Goal: Information Seeking & Learning: Check status

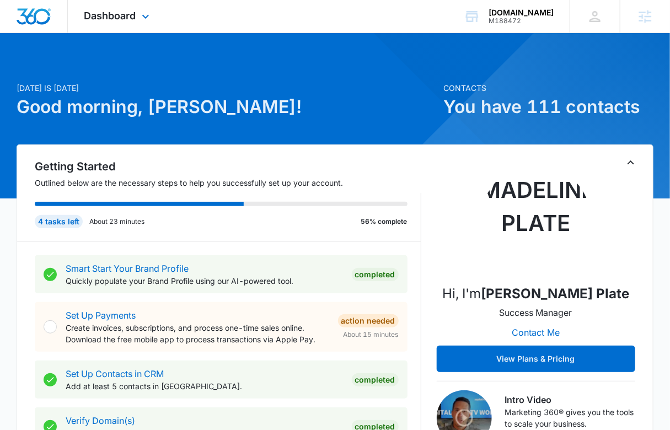
click at [111, 4] on div "Dashboard Apps Reputation Websites Forms CRM Email Social Shop Payments POS Con…" at bounding box center [118, 16] width 101 height 33
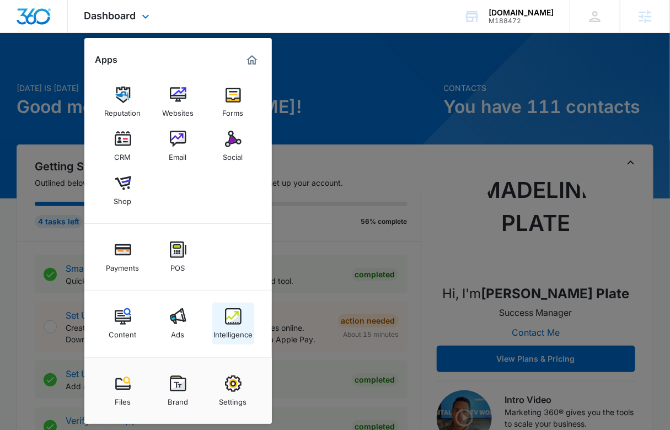
click at [218, 327] on div "Intelligence" at bounding box center [232, 332] width 39 height 14
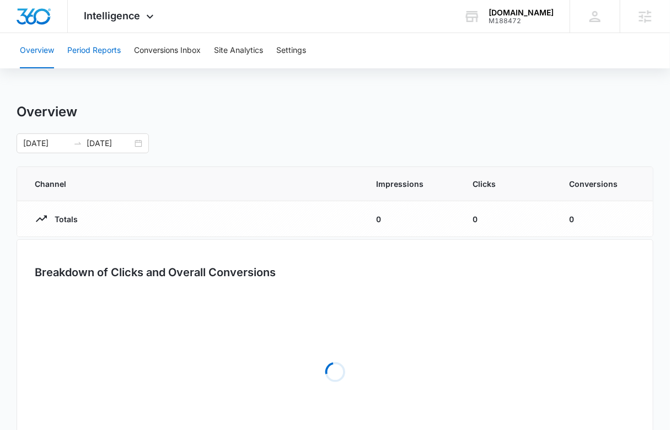
click at [99, 47] on button "Period Reports" at bounding box center [93, 50] width 53 height 35
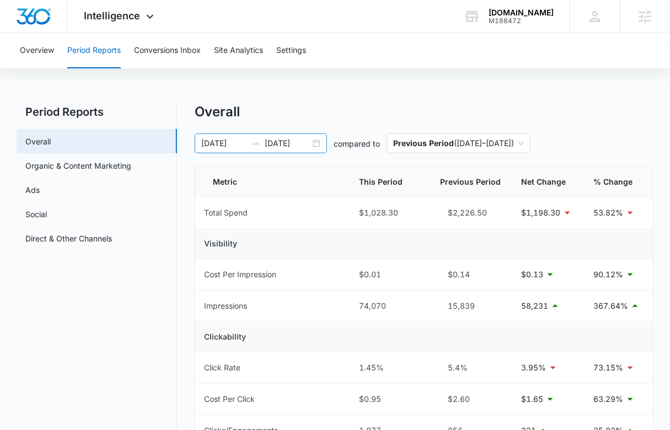
scroll to position [3, 0]
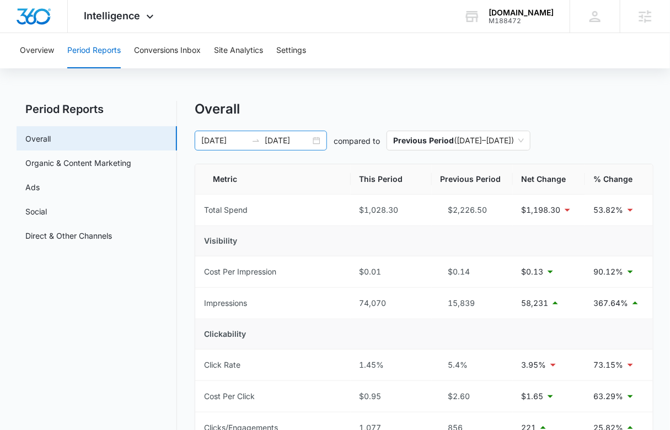
click at [293, 146] on input "09/09/2025" at bounding box center [288, 141] width 46 height 12
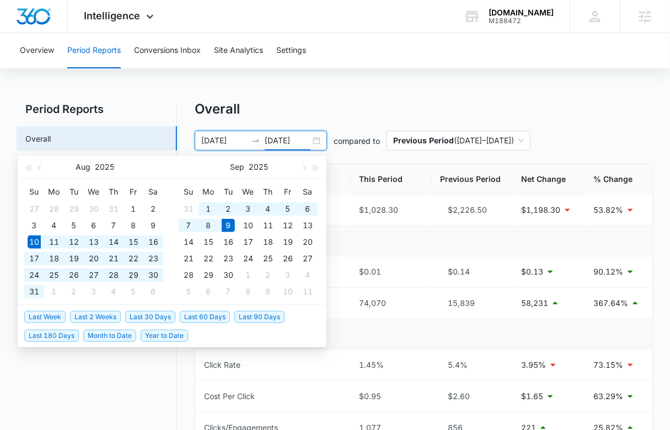
type input "09/09/2025"
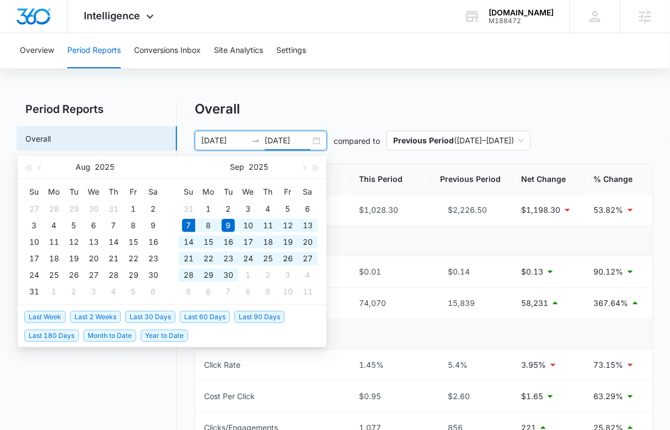
click at [139, 314] on span "Last 30 Days" at bounding box center [150, 317] width 50 height 12
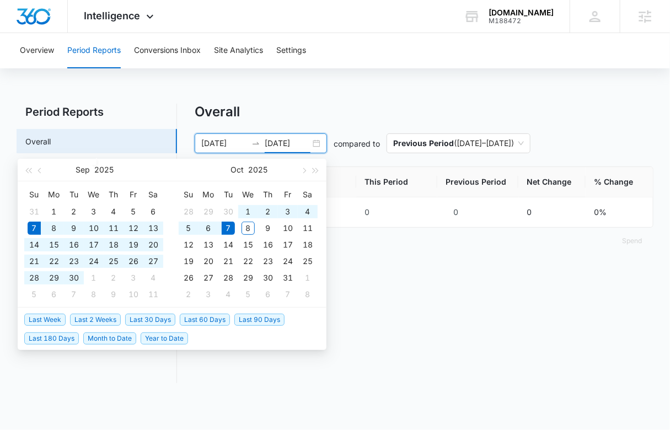
type input "[DATE]"
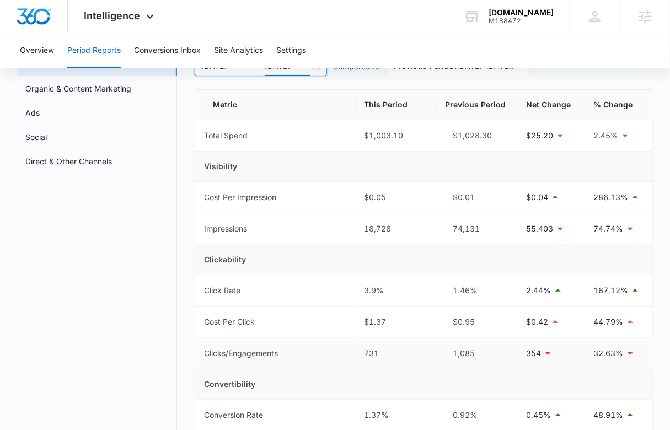
scroll to position [0, 0]
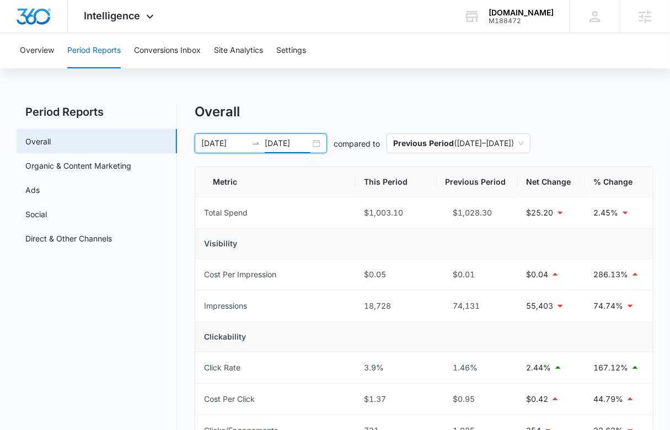
click at [292, 138] on input "[DATE]" at bounding box center [288, 143] width 46 height 12
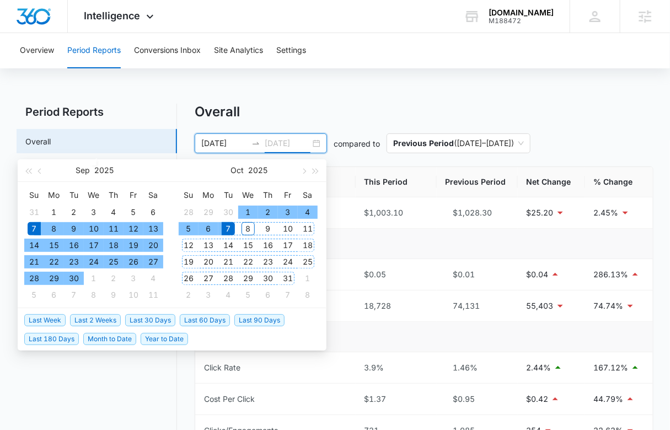
type input "[DATE]"
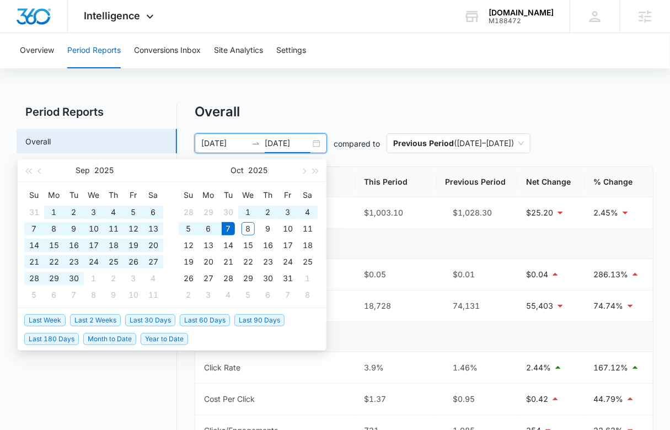
click at [213, 318] on span "Last 60 Days" at bounding box center [205, 320] width 50 height 12
type input "08/08/2025"
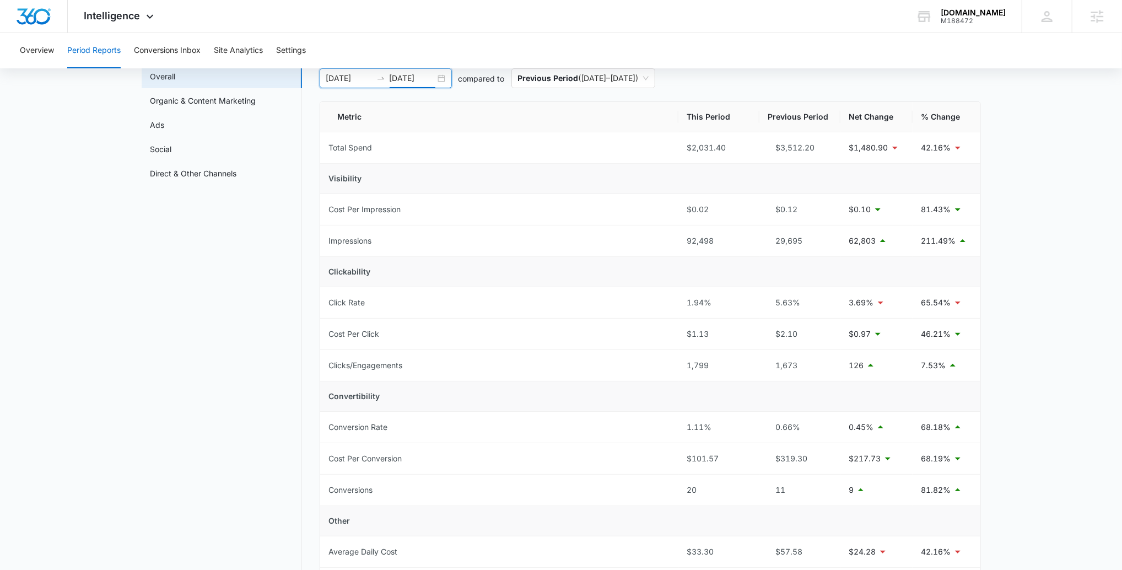
scroll to position [72, 0]
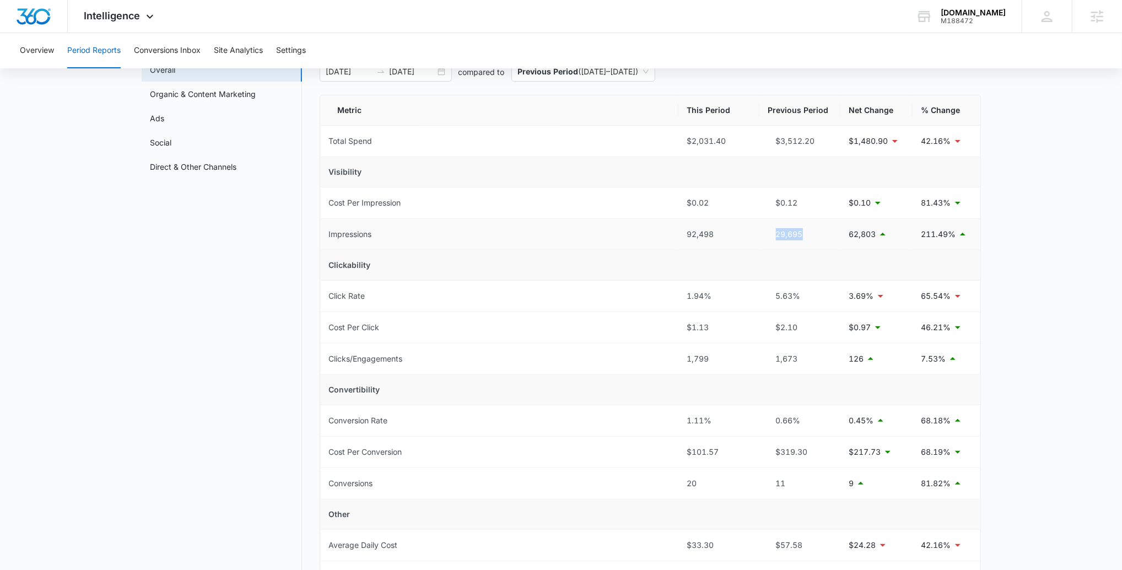
drag, startPoint x: 819, startPoint y: 237, endPoint x: 765, endPoint y: 237, distance: 54.6
click at [669, 236] on div "29,695" at bounding box center [800, 234] width 63 height 12
drag, startPoint x: 719, startPoint y: 232, endPoint x: 672, endPoint y: 232, distance: 46.9
click at [669, 232] on tr "Impressions 92,498 29,695 62,803 211.49%" at bounding box center [650, 234] width 660 height 31
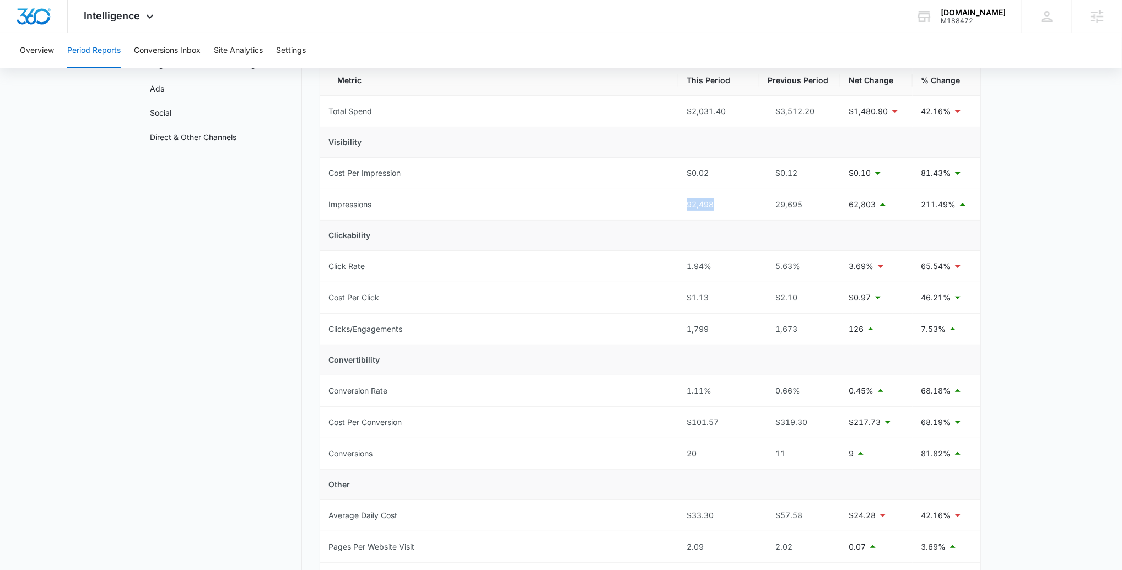
scroll to position [105, 0]
drag, startPoint x: 740, startPoint y: 110, endPoint x: 645, endPoint y: 192, distance: 125.5
click at [626, 110] on tr "Total Spend $2,031.40 $3,512.20 $1,480.90 42.16%" at bounding box center [650, 108] width 660 height 31
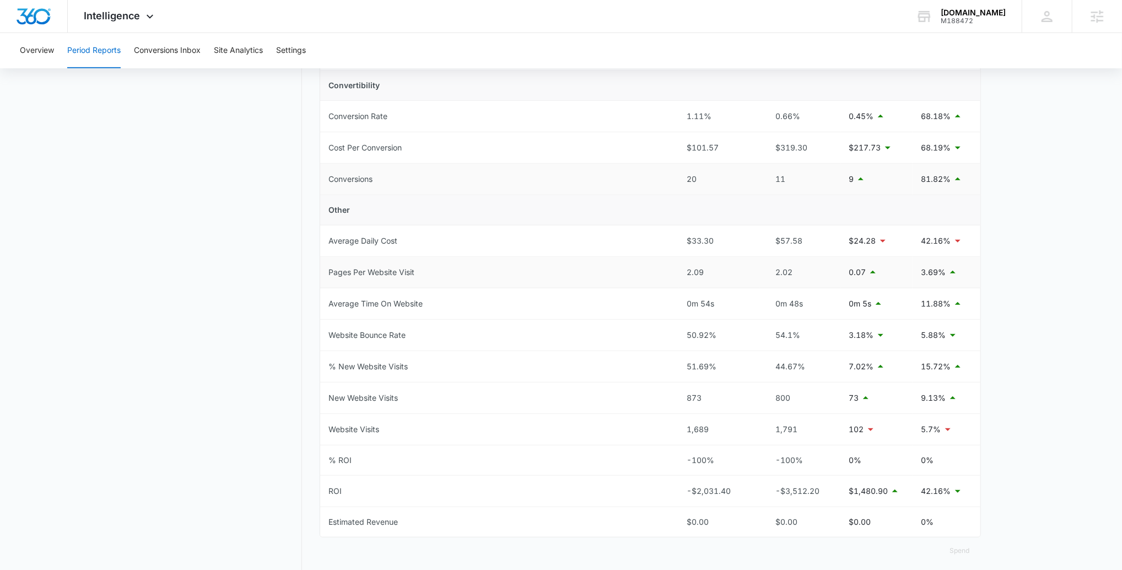
scroll to position [394, 0]
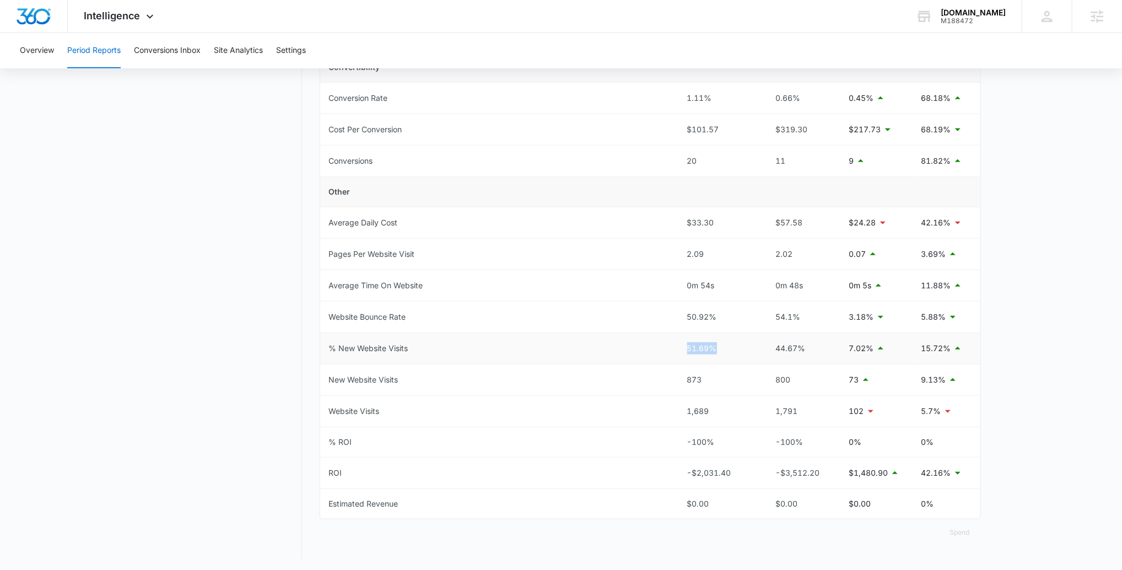
drag, startPoint x: 734, startPoint y: 348, endPoint x: 654, endPoint y: 348, distance: 79.9
click at [654, 348] on tr "% New Website Visits 51.69% 44.67% 7.02% 15.72%" at bounding box center [650, 348] width 660 height 31
click at [669, 345] on div "51.69%" at bounding box center [718, 348] width 63 height 12
drag, startPoint x: 724, startPoint y: 285, endPoint x: 679, endPoint y: 282, distance: 45.8
click at [669, 282] on td "0m 54s" at bounding box center [719, 285] width 81 height 31
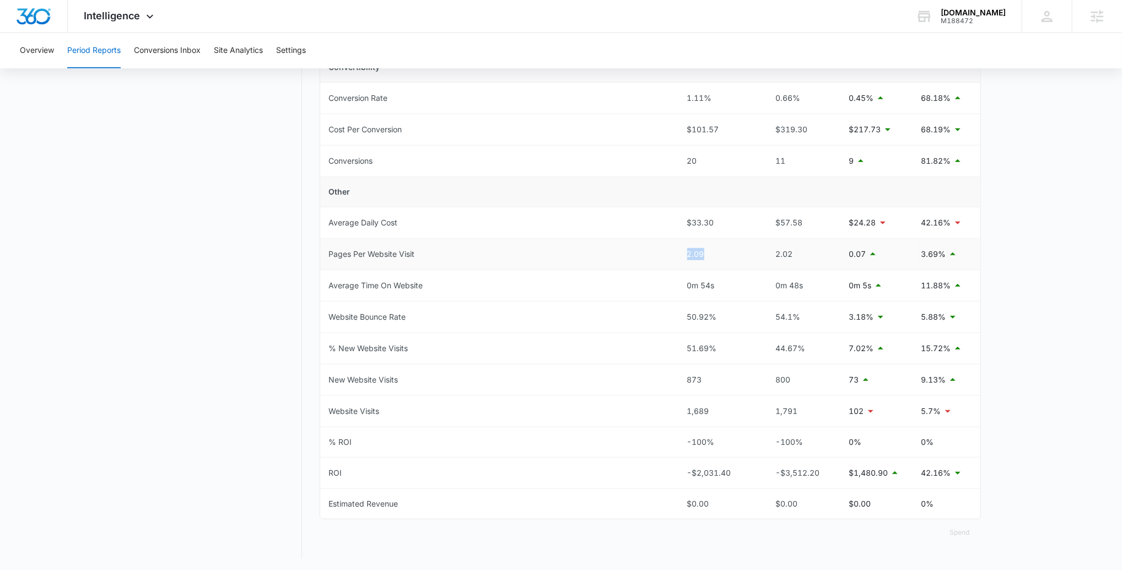
drag, startPoint x: 711, startPoint y: 254, endPoint x: 679, endPoint y: 251, distance: 32.1
click at [669, 251] on td "2.09" at bounding box center [719, 254] width 81 height 31
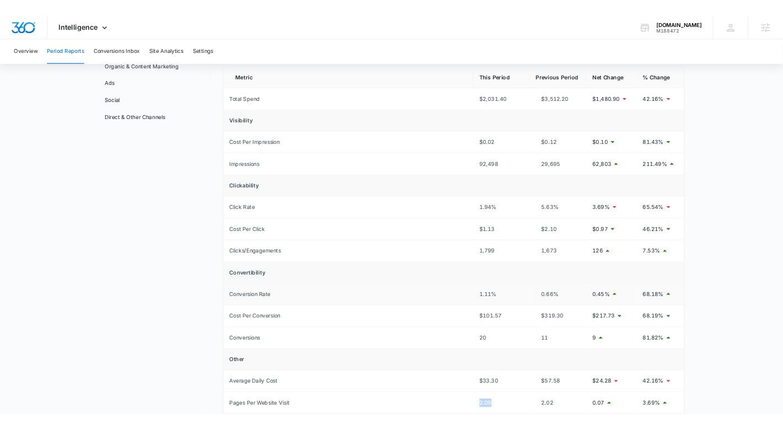
scroll to position [93, 0]
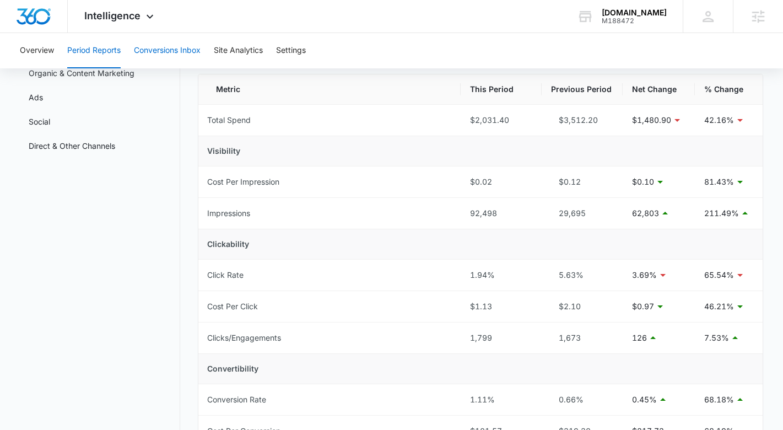
click at [188, 49] on button "Conversions Inbox" at bounding box center [167, 50] width 67 height 35
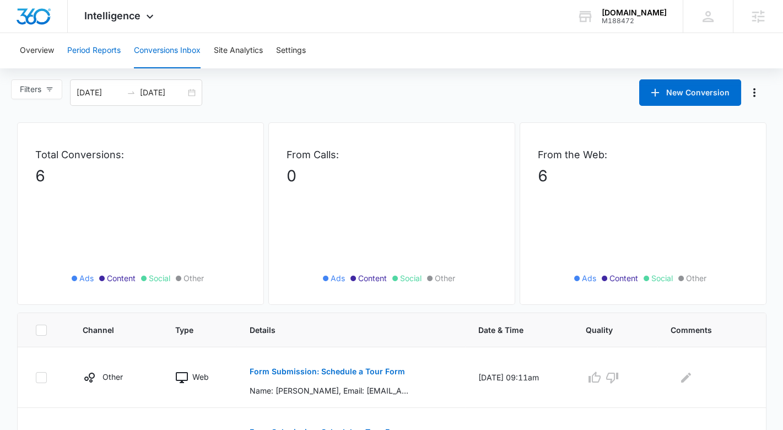
click at [120, 52] on button "Period Reports" at bounding box center [93, 50] width 53 height 35
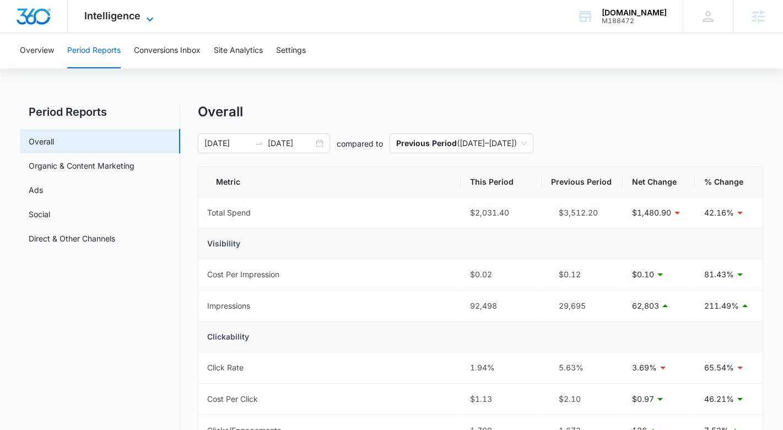
scroll to position [4, 0]
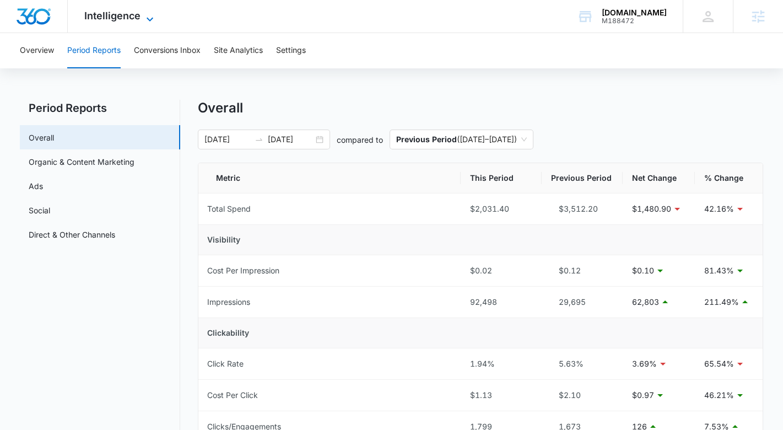
click at [121, 14] on span "Intelligence" at bounding box center [112, 16] width 56 height 12
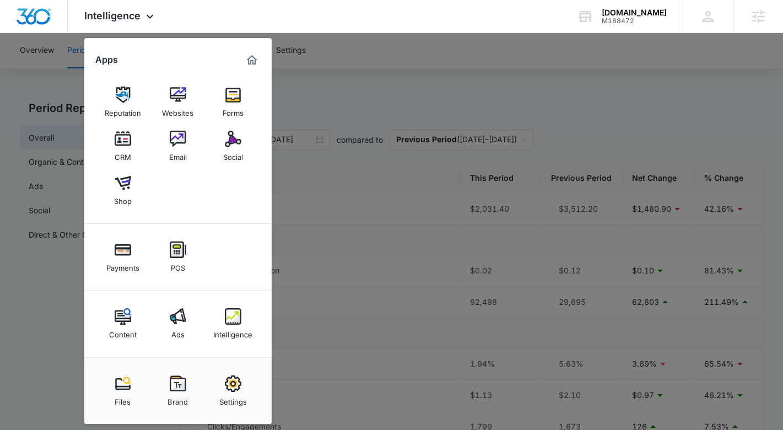
click at [389, 90] on div at bounding box center [391, 215] width 783 height 430
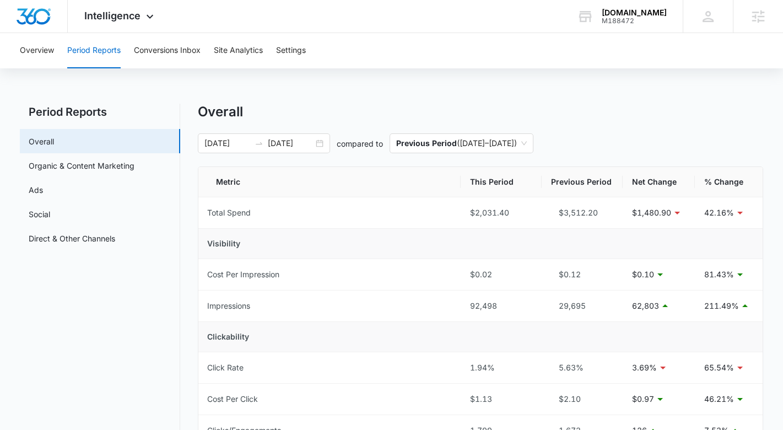
scroll to position [10, 0]
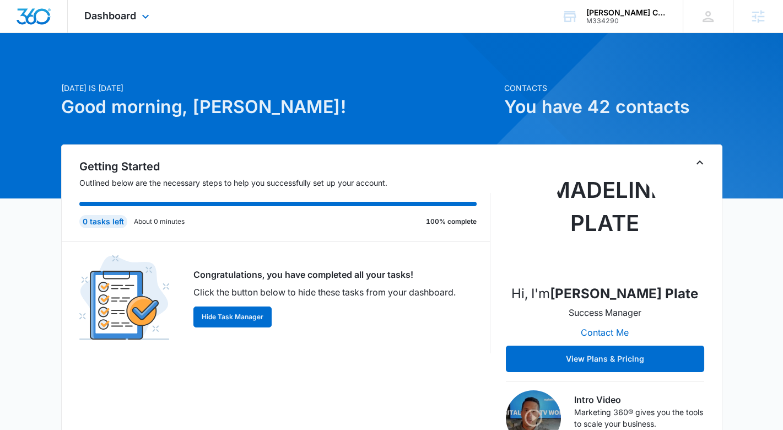
drag, startPoint x: 132, startPoint y: 12, endPoint x: 157, endPoint y: 58, distance: 52.5
click at [132, 12] on span "Dashboard" at bounding box center [110, 16] width 52 height 12
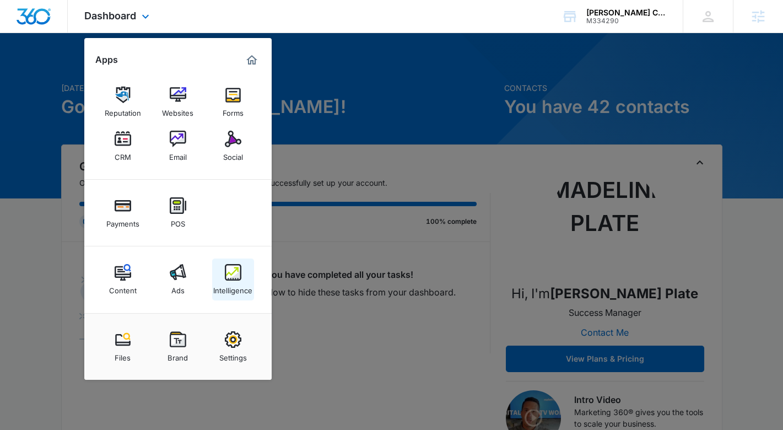
click at [225, 280] on img at bounding box center [233, 272] width 17 height 17
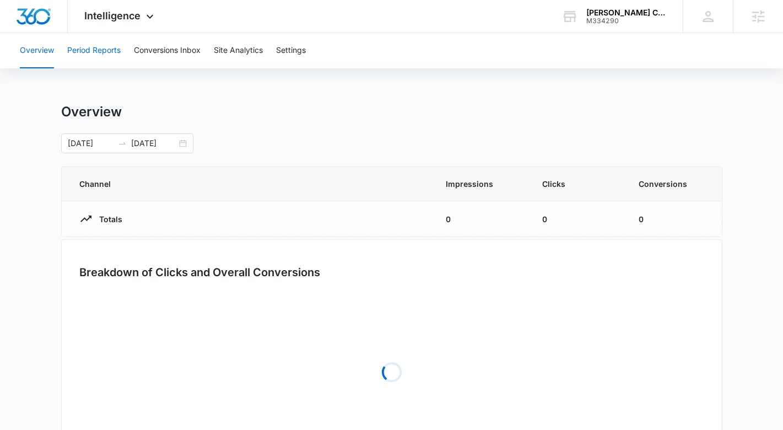
click at [83, 45] on button "Period Reports" at bounding box center [93, 50] width 53 height 35
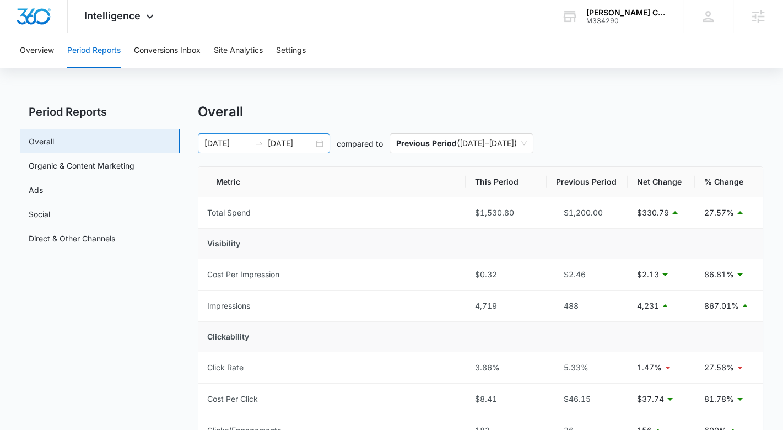
click at [297, 144] on input "[DATE]" at bounding box center [291, 143] width 46 height 12
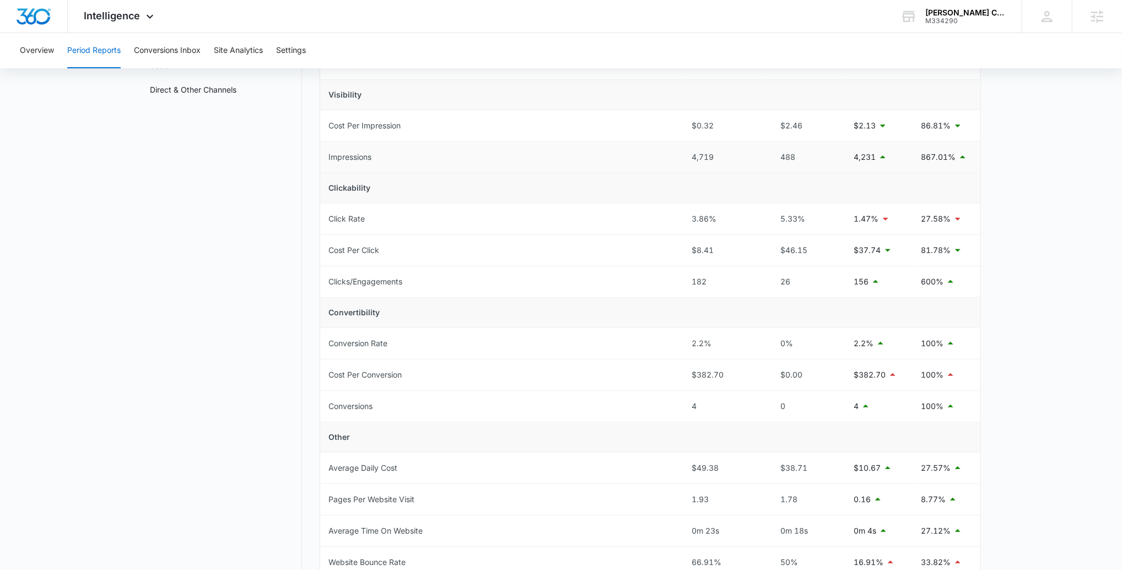
scroll to position [154, 0]
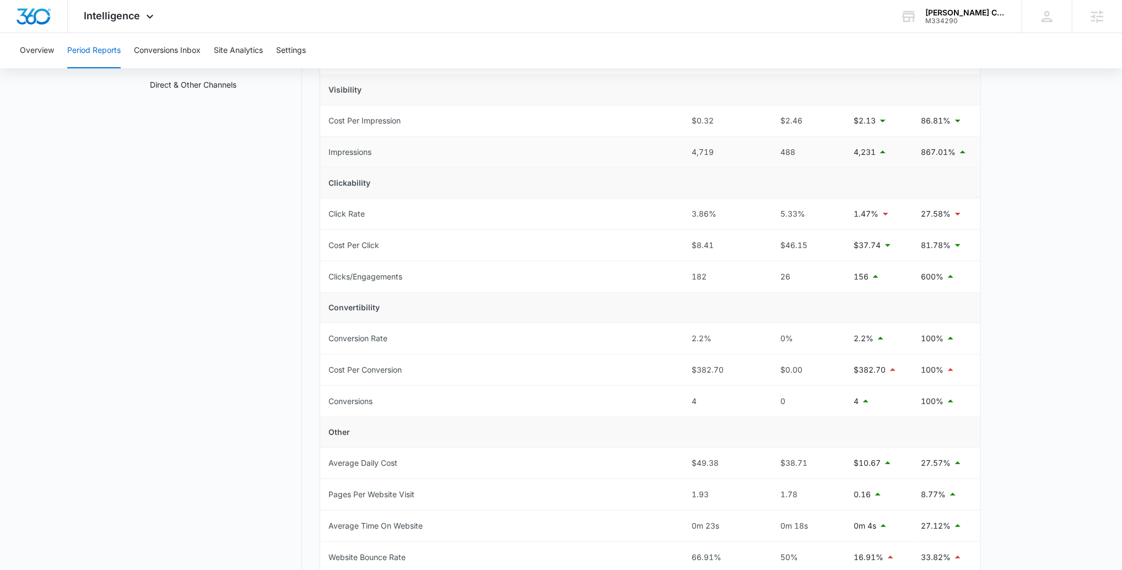
drag, startPoint x: 886, startPoint y: 152, endPoint x: 825, endPoint y: 154, distance: 61.2
click at [783, 151] on tr "Impressions 4,719 488 4,231 867.01%" at bounding box center [650, 152] width 660 height 31
drag, startPoint x: 817, startPoint y: 154, endPoint x: 776, endPoint y: 152, distance: 41.4
click at [776, 152] on div "488" at bounding box center [804, 152] width 63 height 12
drag, startPoint x: 727, startPoint y: 154, endPoint x: 650, endPoint y: 152, distance: 77.2
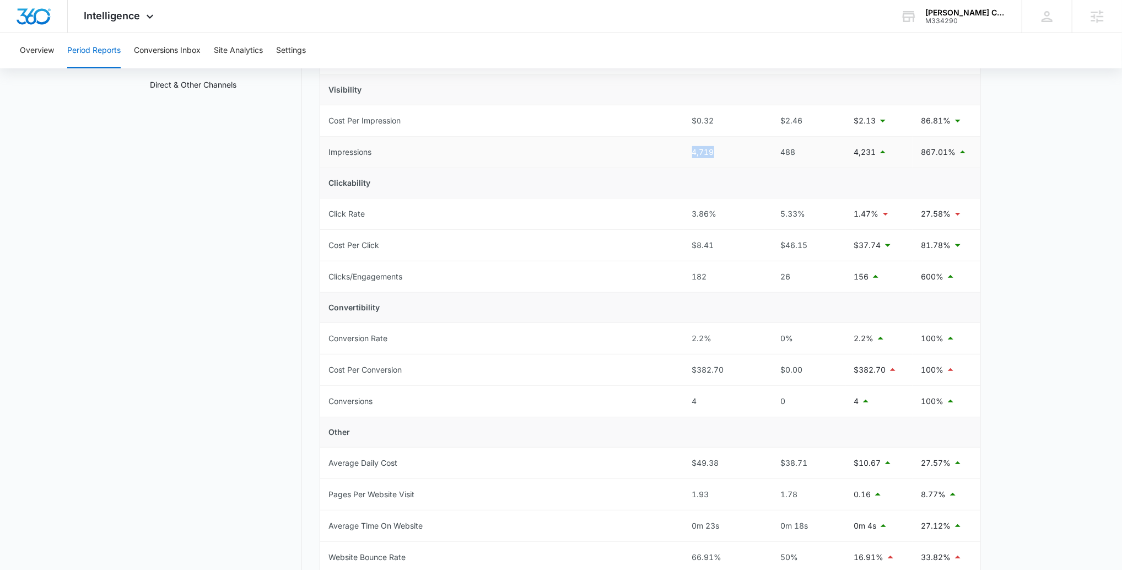
click at [651, 152] on tr "Impressions 4,719 488 4,231 867.01%" at bounding box center [650, 152] width 660 height 31
drag, startPoint x: 810, startPoint y: 277, endPoint x: 765, endPoint y: 277, distance: 44.7
click at [766, 277] on td "26" at bounding box center [805, 276] width 81 height 31
drag, startPoint x: 744, startPoint y: 275, endPoint x: 635, endPoint y: 275, distance: 109.2
click at [644, 273] on tr "Clicks/Engagements 182 26 156 600%" at bounding box center [650, 276] width 660 height 31
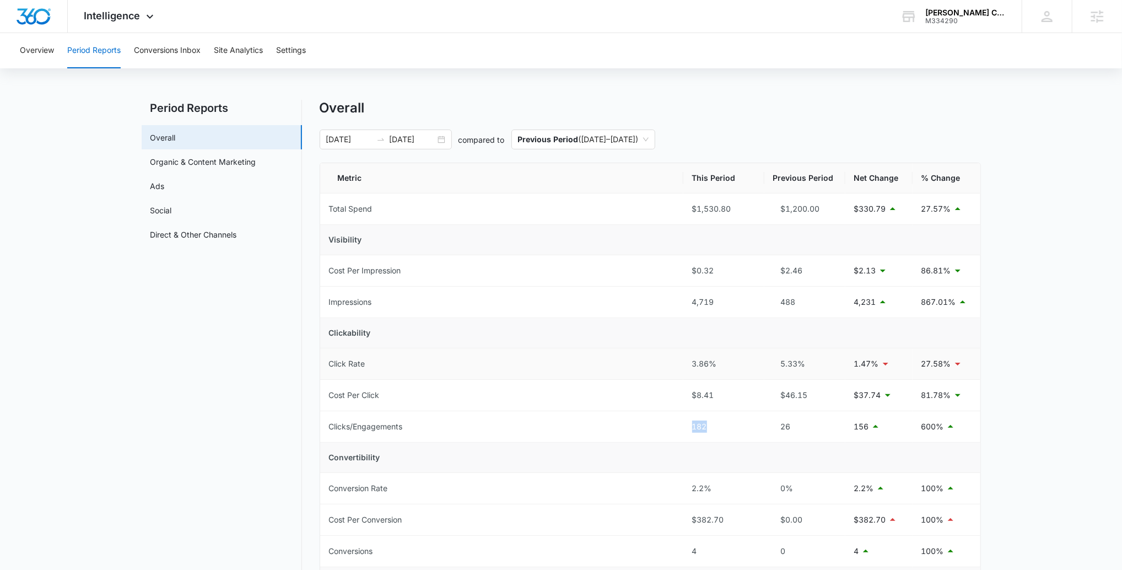
scroll to position [3, 0]
click at [155, 54] on button "Conversions Inbox" at bounding box center [167, 50] width 67 height 35
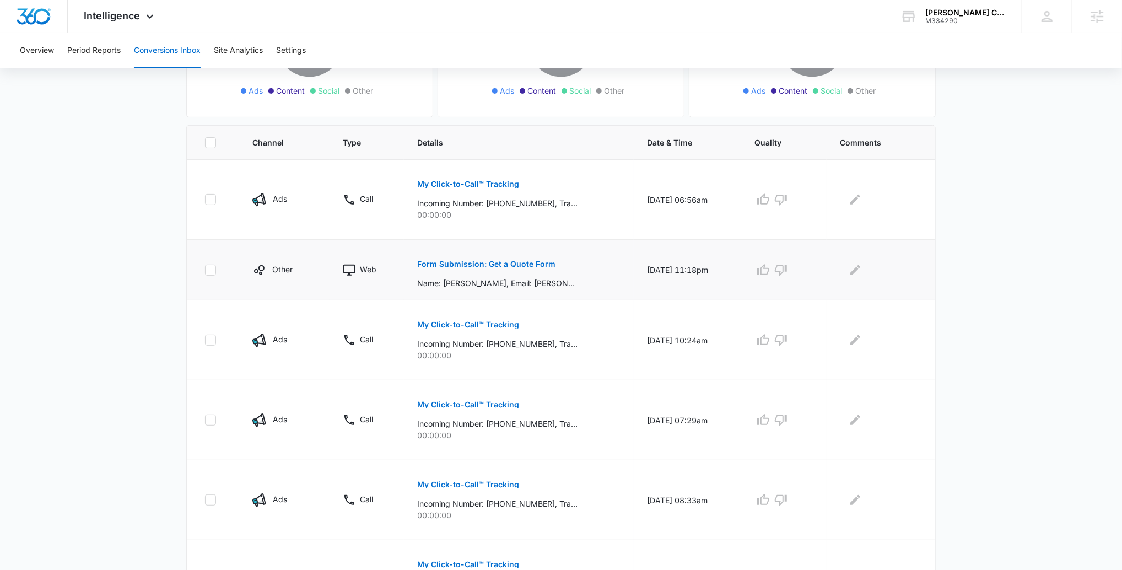
scroll to position [183, 0]
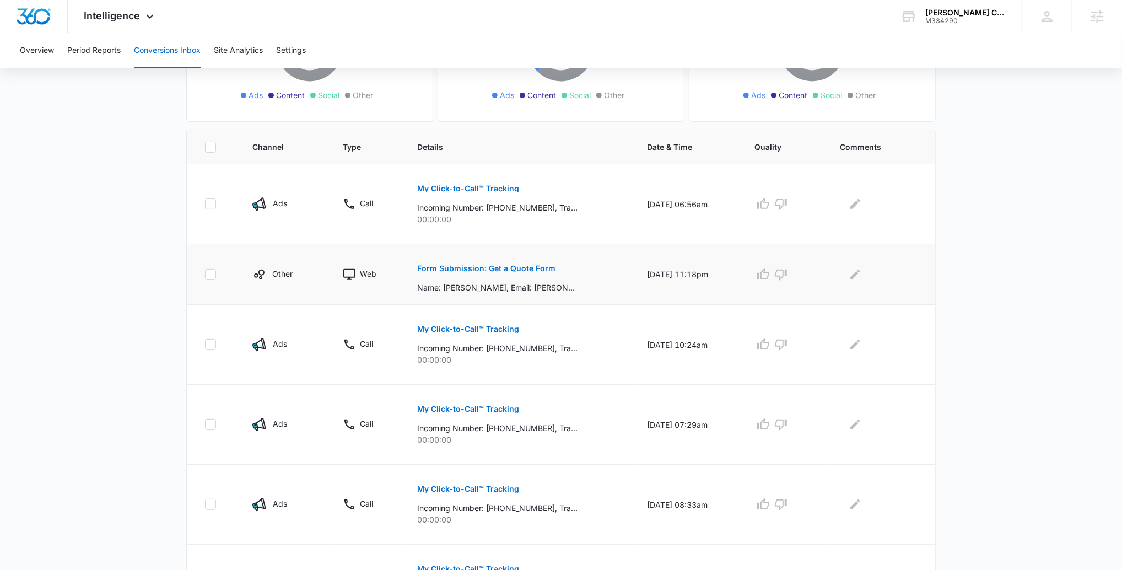
click at [471, 273] on button "Form Submission: Get a Quote Form" at bounding box center [486, 268] width 138 height 26
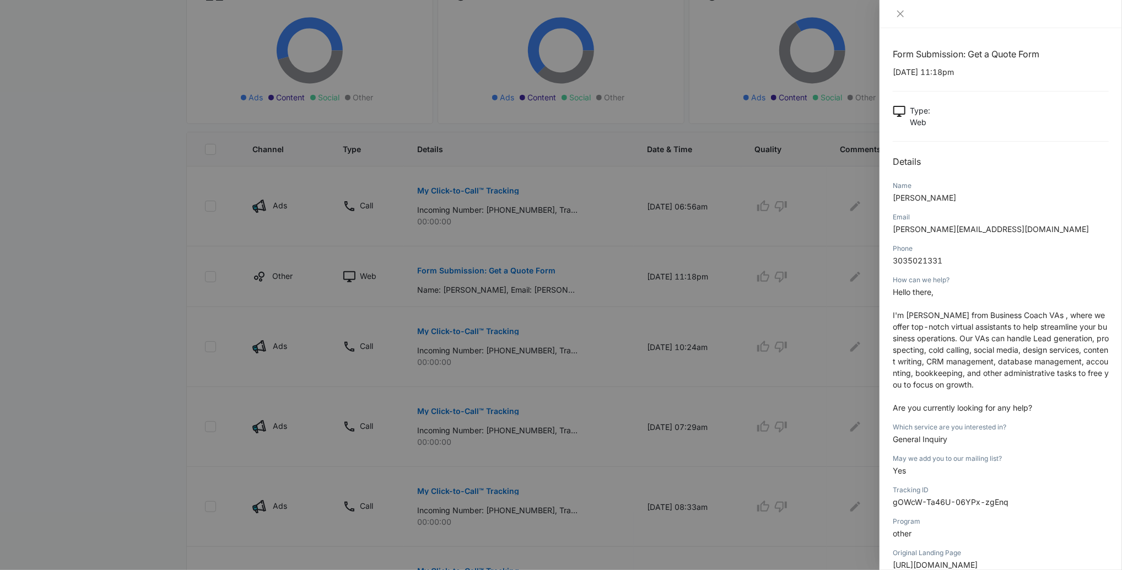
scroll to position [180, 0]
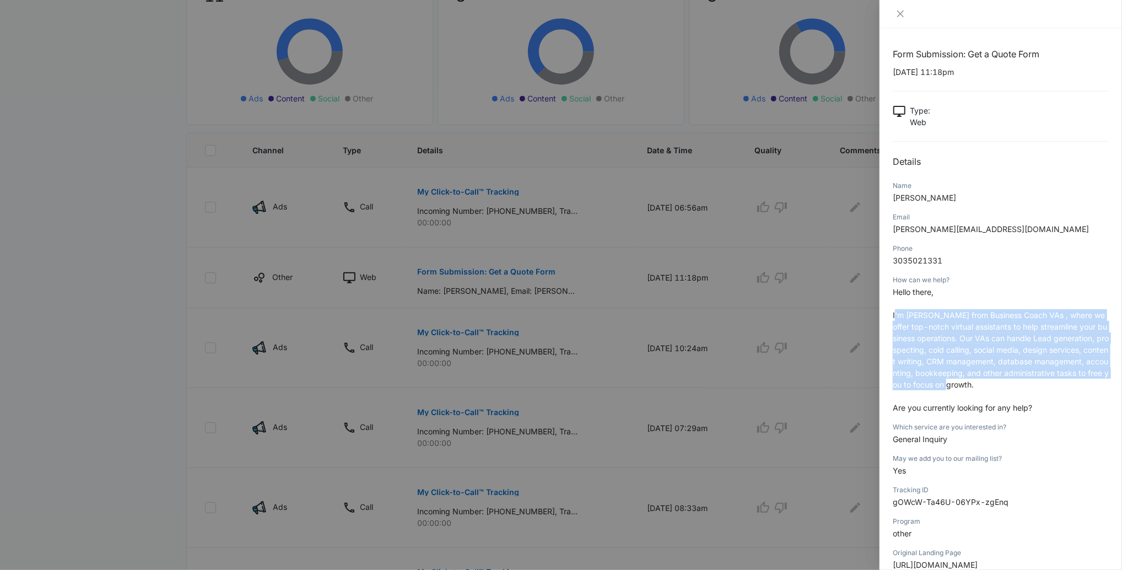
drag, startPoint x: 972, startPoint y: 389, endPoint x: 888, endPoint y: 319, distance: 108.8
click at [783, 319] on p "Hello there, I'm [PERSON_NAME] from Business Coach VAs , where we offer top-not…" at bounding box center [1001, 349] width 216 height 127
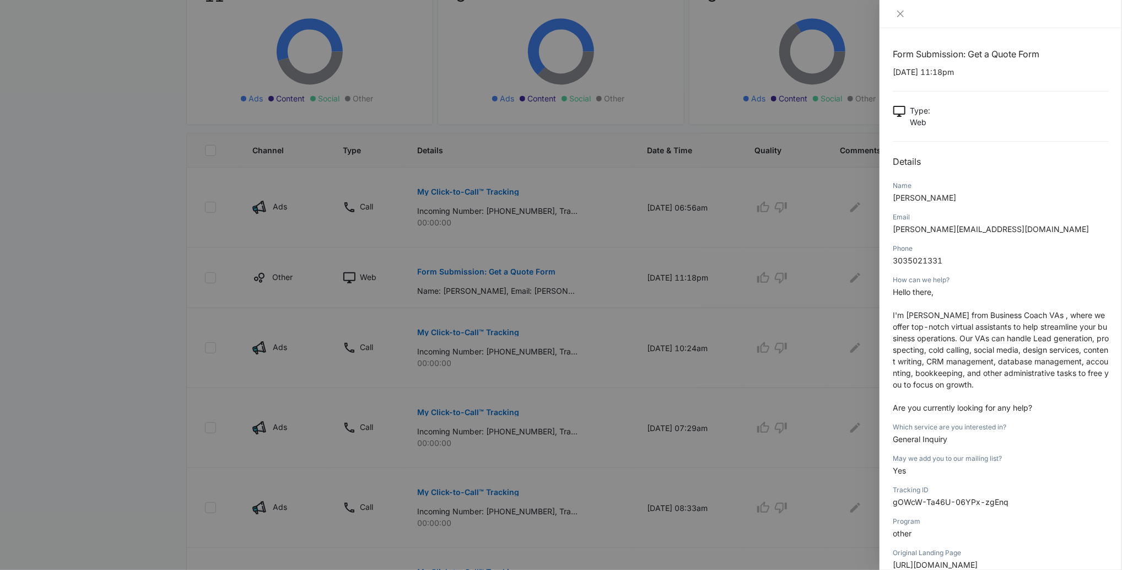
click at [781, 324] on div at bounding box center [561, 285] width 1122 height 570
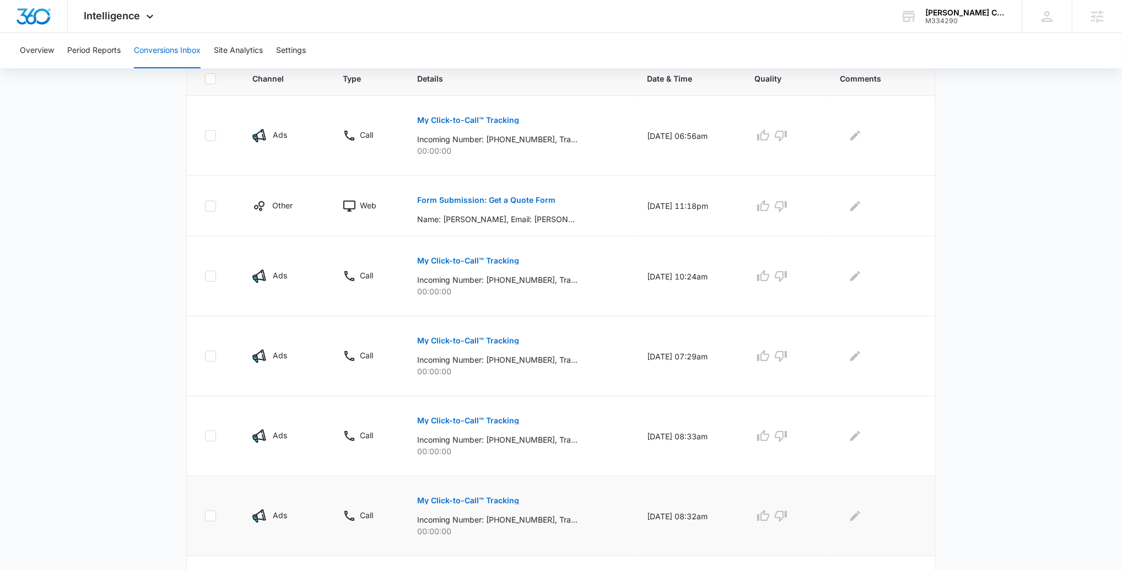
scroll to position [249, 0]
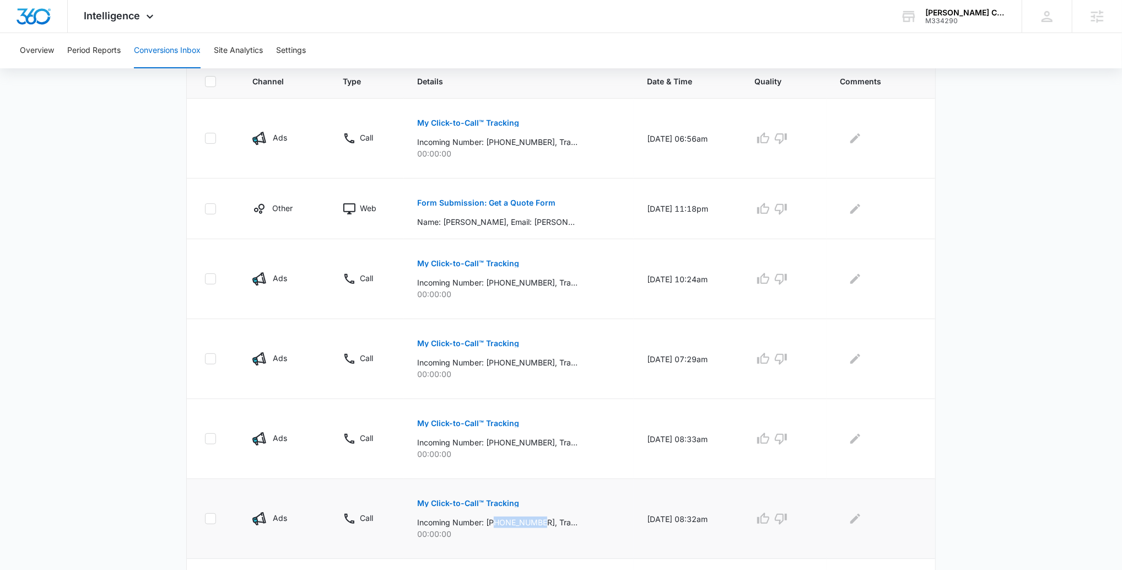
drag, startPoint x: 540, startPoint y: 522, endPoint x: 492, endPoint y: 523, distance: 48.0
click at [492, 429] on p "Incoming Number: [PHONE_NUMBER], Tracking Number: [PHONE_NUMBER], Ring To: [PHO…" at bounding box center [497, 523] width 160 height 12
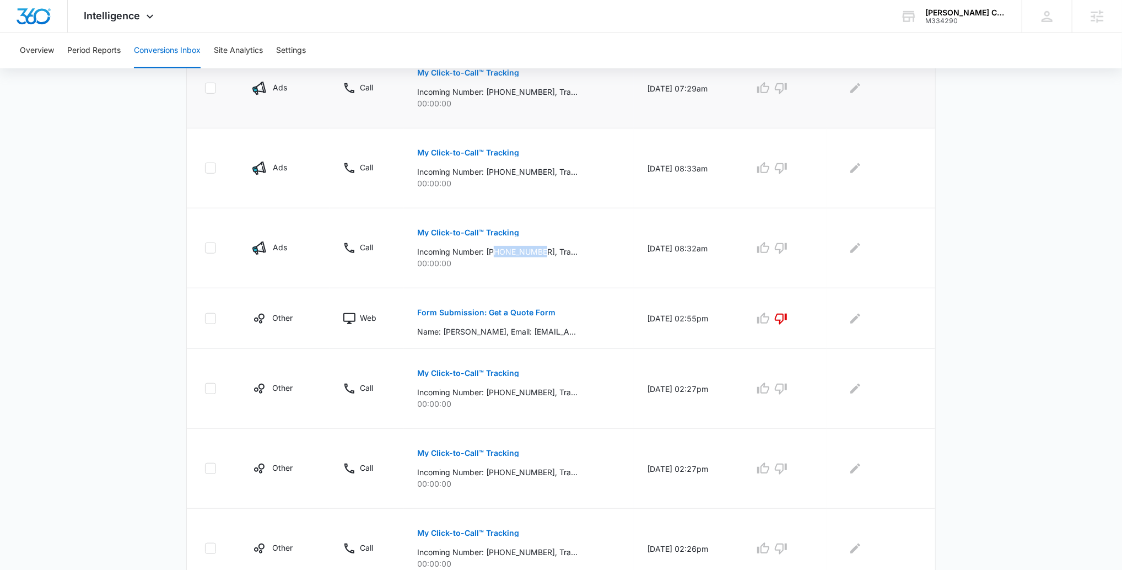
scroll to position [524, 0]
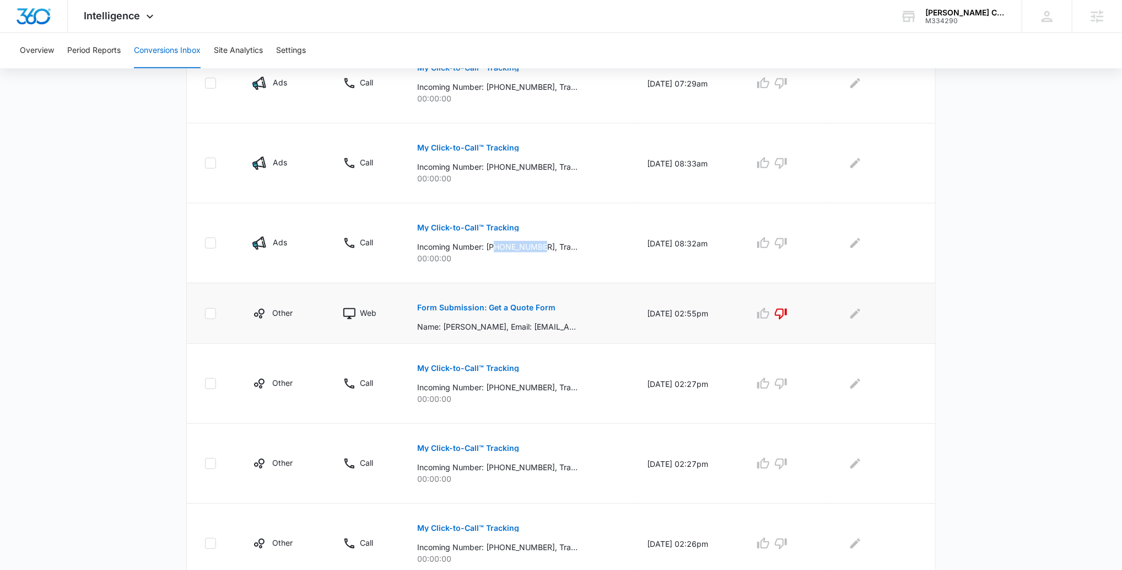
click at [466, 307] on p "Form Submission: Get a Quote Form" at bounding box center [486, 308] width 138 height 8
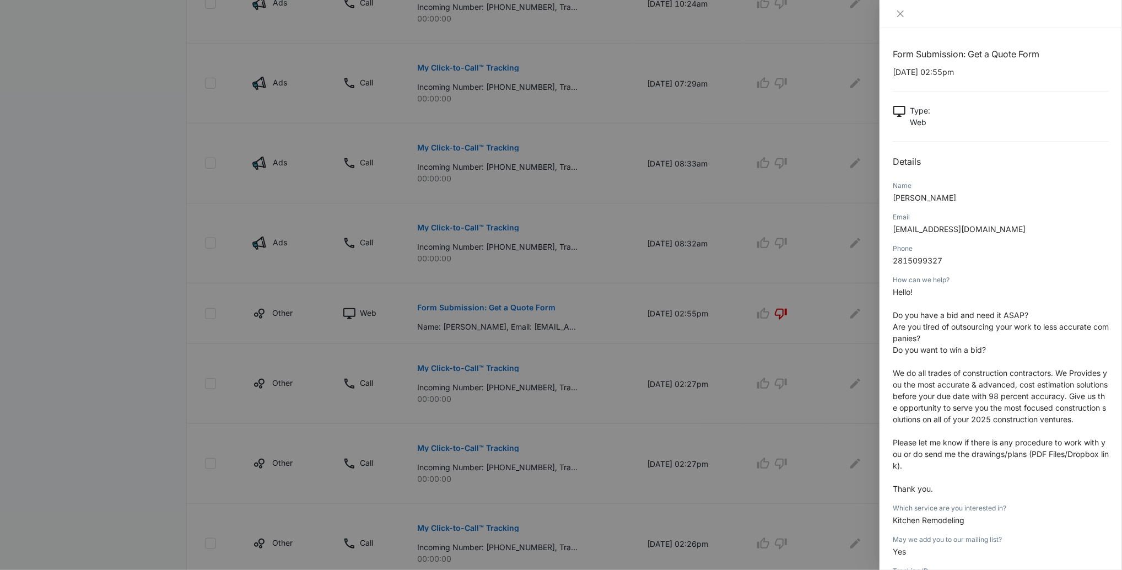
click at [517, 346] on div at bounding box center [561, 285] width 1122 height 570
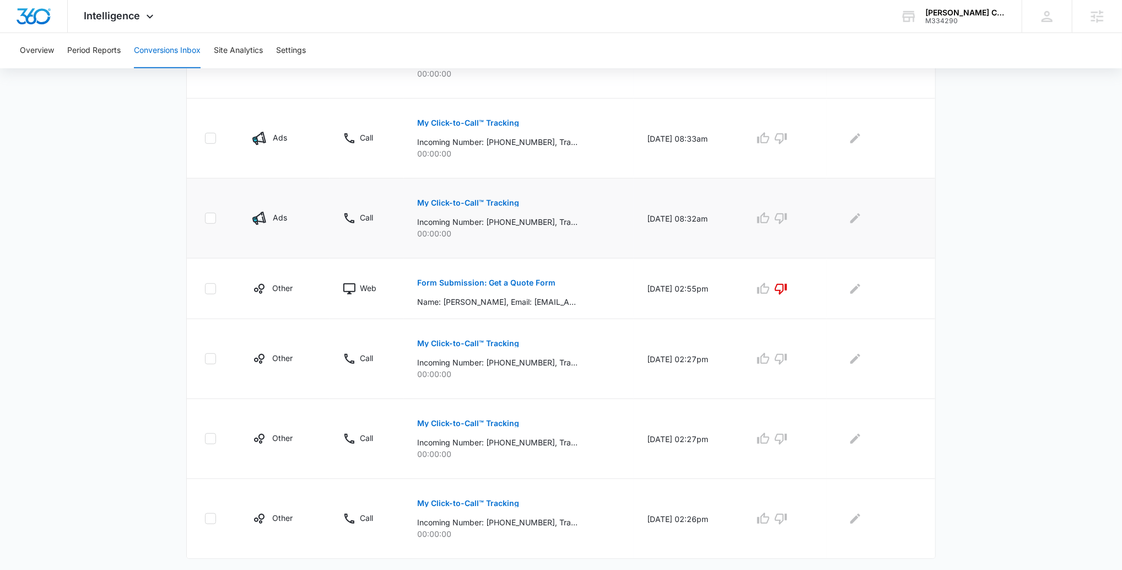
scroll to position [571, 0]
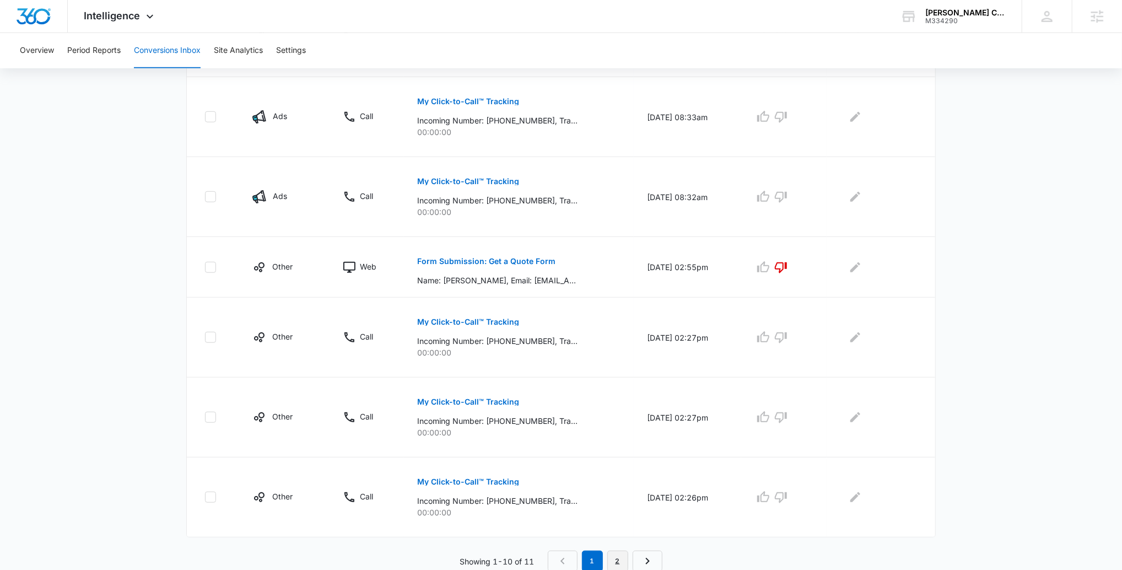
click at [623, 429] on link "2" at bounding box center [618, 561] width 21 height 21
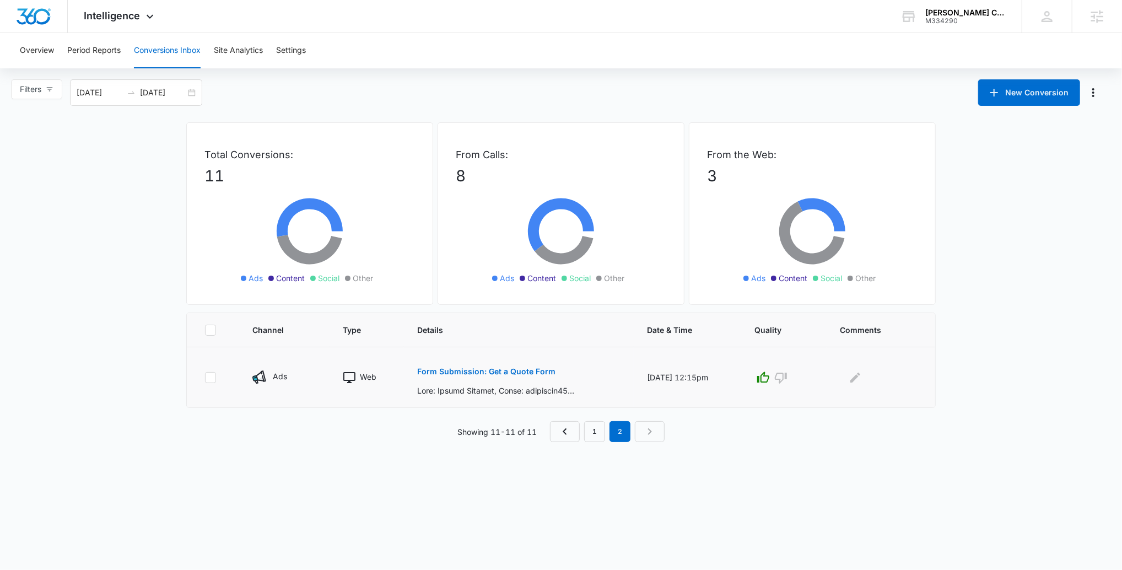
click at [509, 368] on p "Form Submission: Get a Quote Form" at bounding box center [486, 372] width 138 height 8
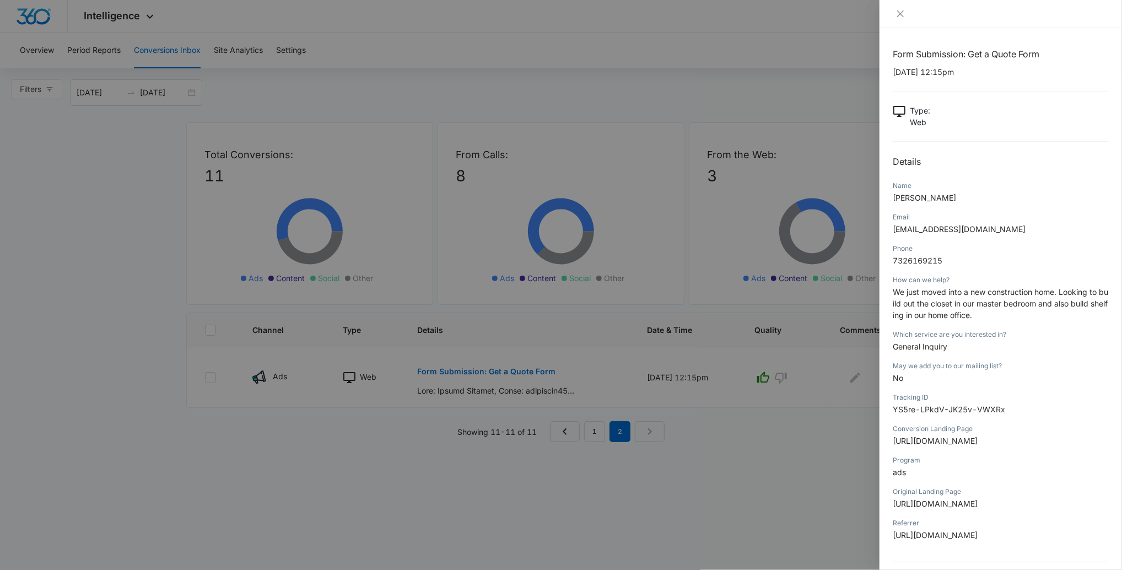
click at [563, 374] on div at bounding box center [561, 285] width 1122 height 570
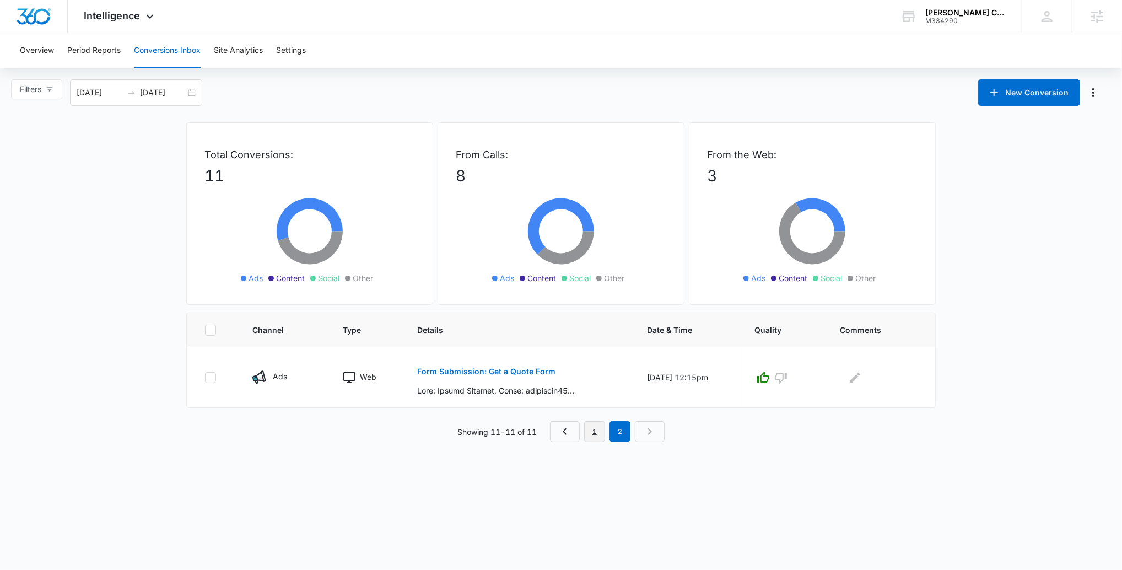
click at [602, 429] on link "1" at bounding box center [594, 431] width 21 height 21
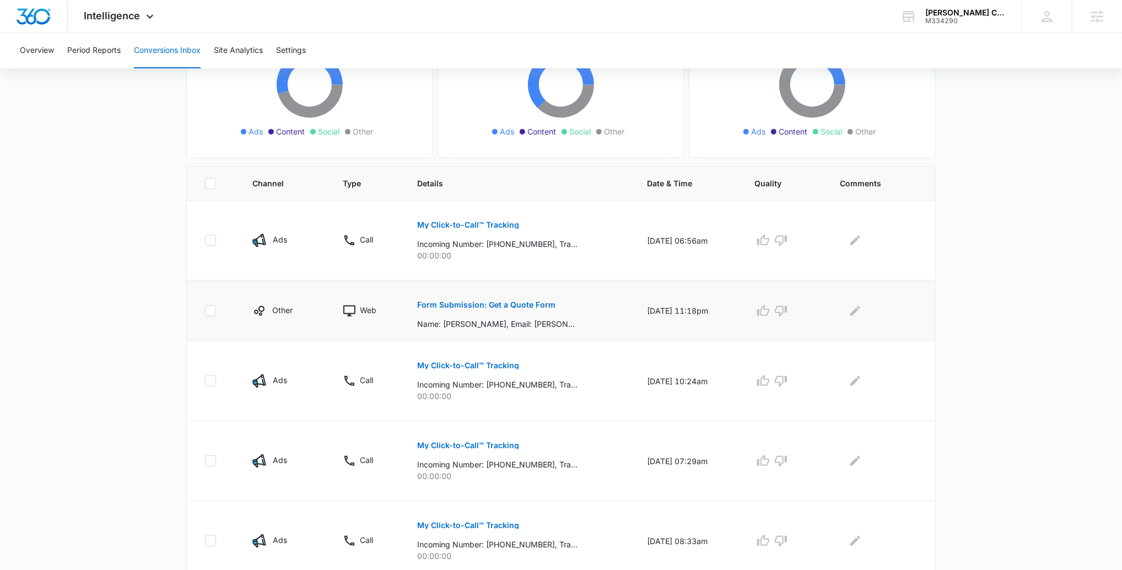
scroll to position [151, 0]
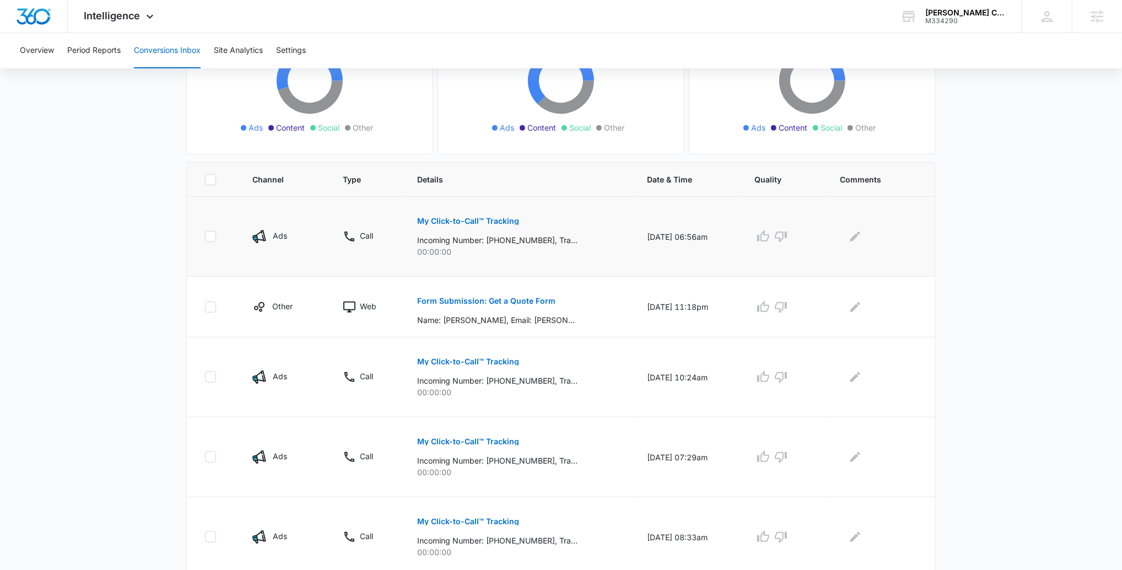
click at [471, 222] on p "My Click-to-Call™ Tracking" at bounding box center [468, 221] width 102 height 8
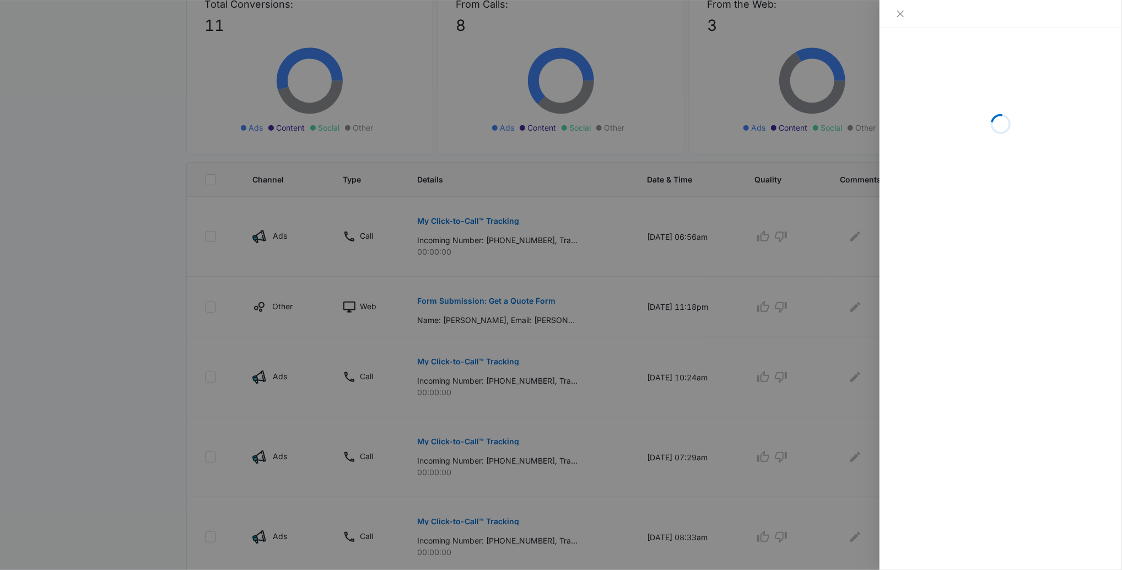
click at [506, 237] on div at bounding box center [561, 285] width 1122 height 570
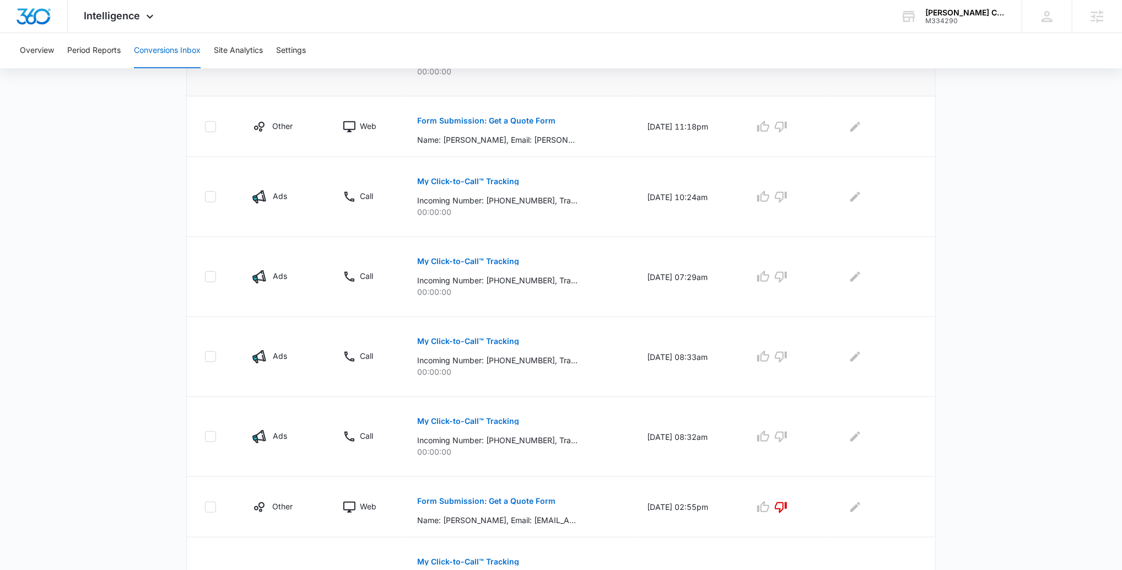
scroll to position [571, 0]
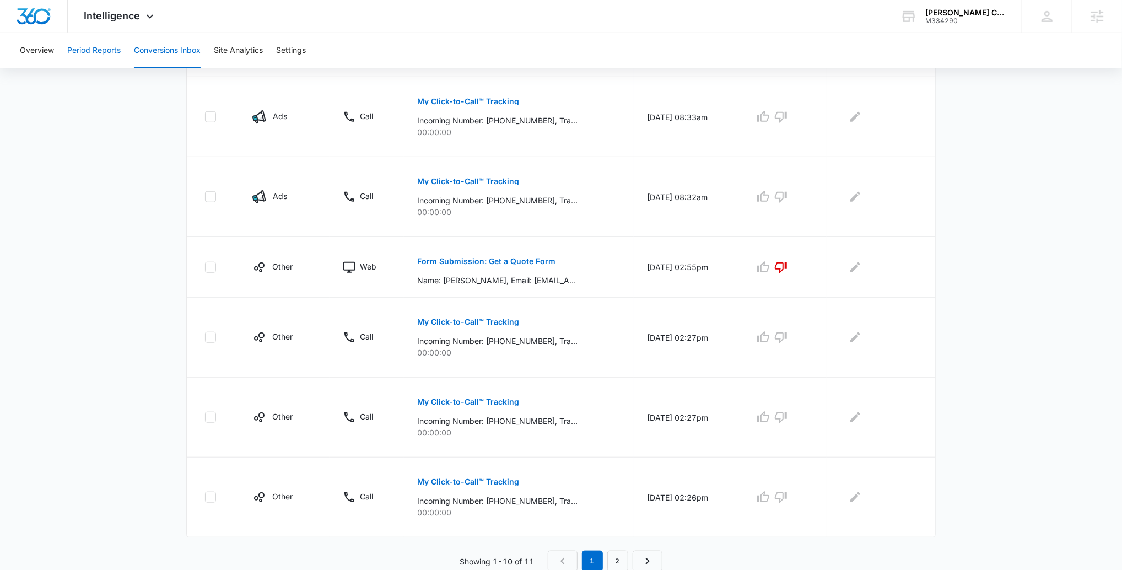
click at [78, 46] on button "Period Reports" at bounding box center [93, 50] width 53 height 35
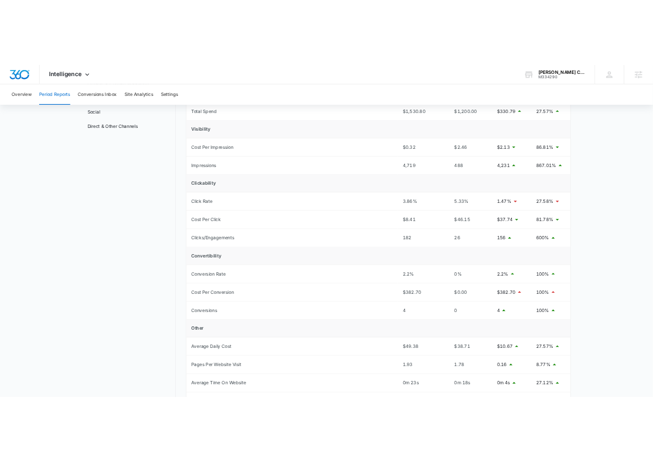
scroll to position [133, 0]
